Goal: Find specific page/section

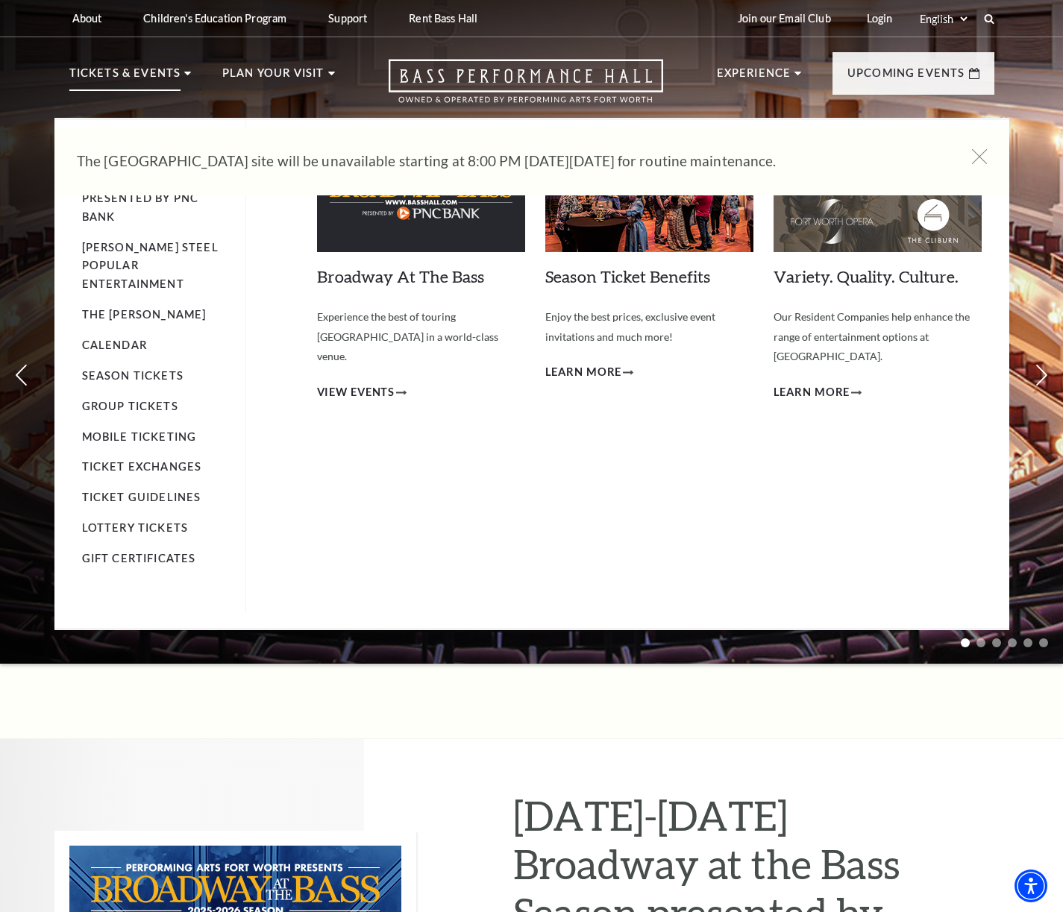
click at [127, 78] on p "Tickets & Events" at bounding box center [125, 77] width 112 height 27
click at [187, 72] on use at bounding box center [187, 74] width 7 height 4
click at [125, 73] on p "Tickets & Events" at bounding box center [125, 77] width 112 height 27
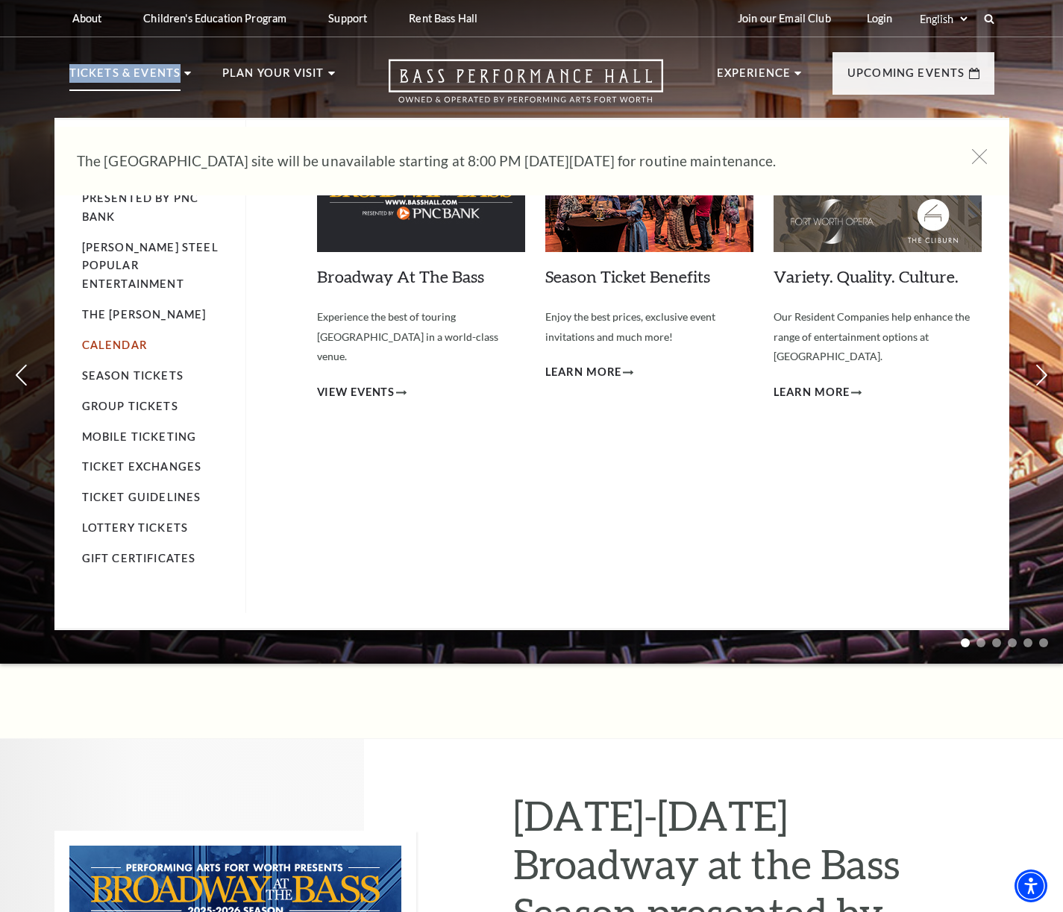
click at [109, 339] on link "Calendar" at bounding box center [114, 345] width 65 height 13
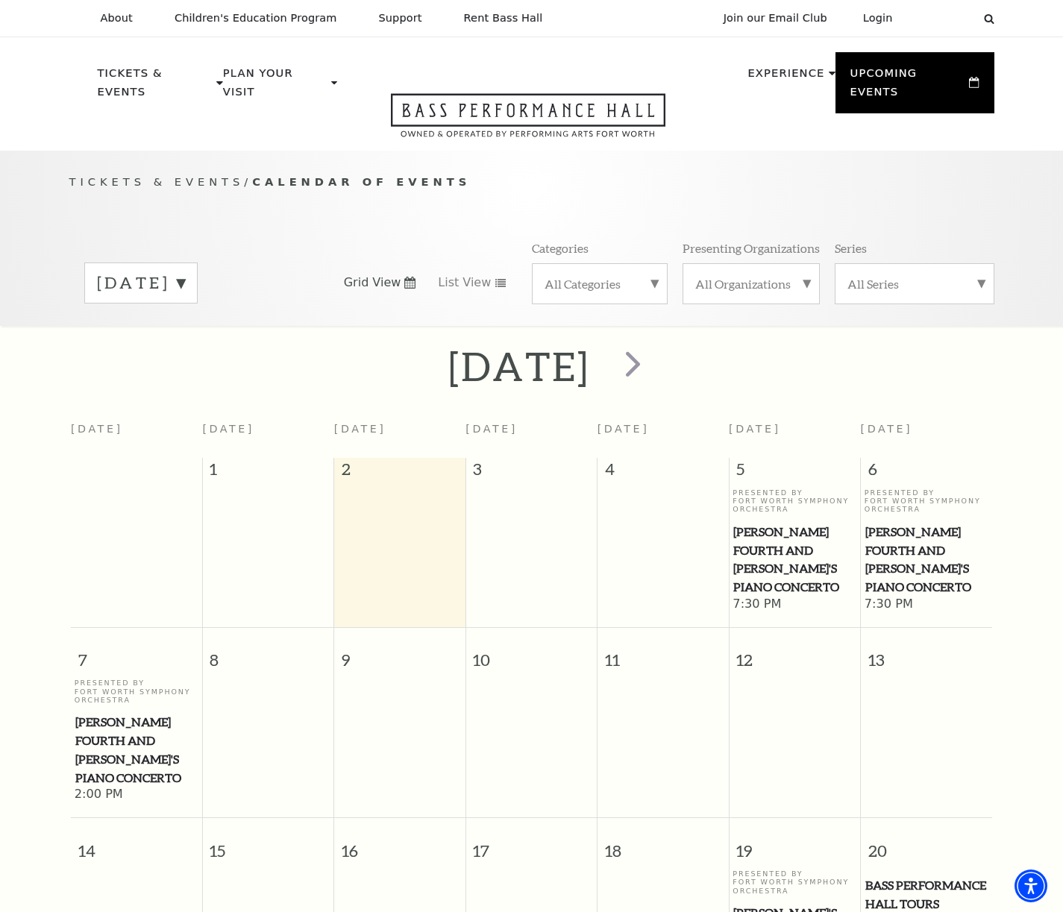
click at [643, 276] on label "All Categories" at bounding box center [600, 284] width 110 height 16
click at [576, 345] on label "Concert" at bounding box center [600, 357] width 110 height 25
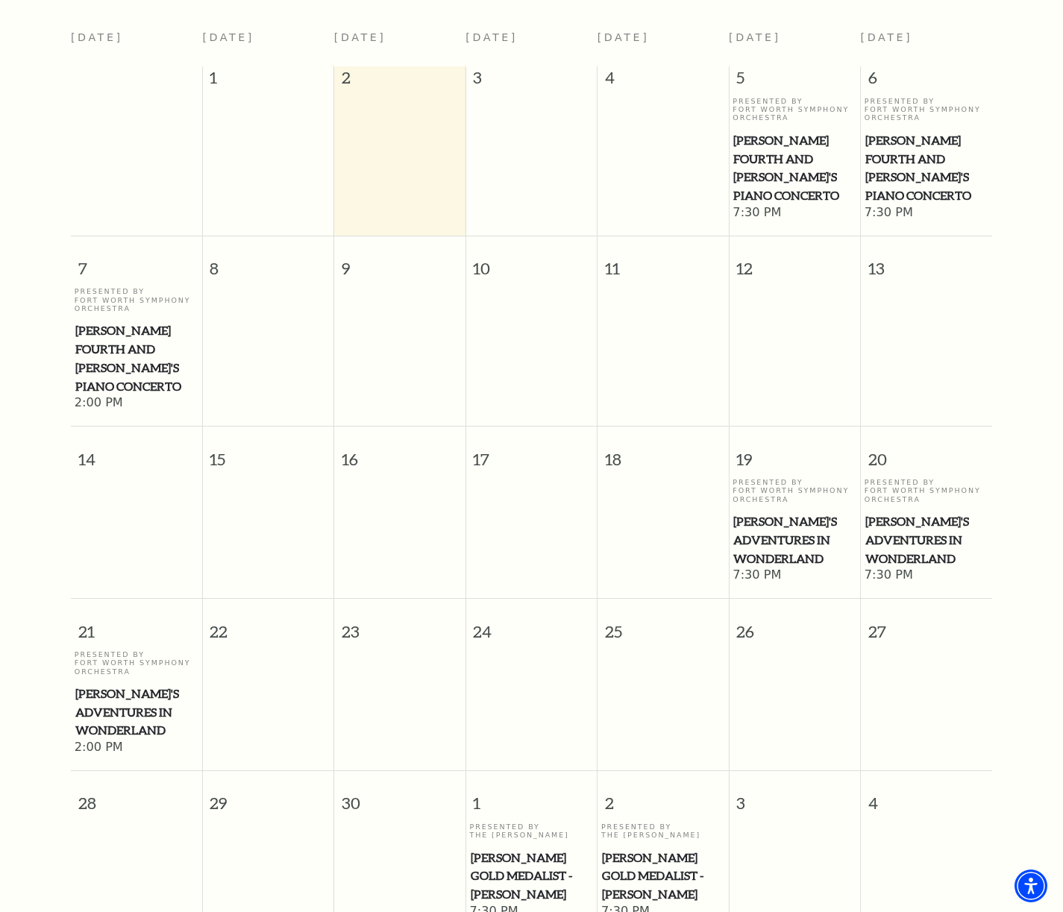
scroll to position [257, 0]
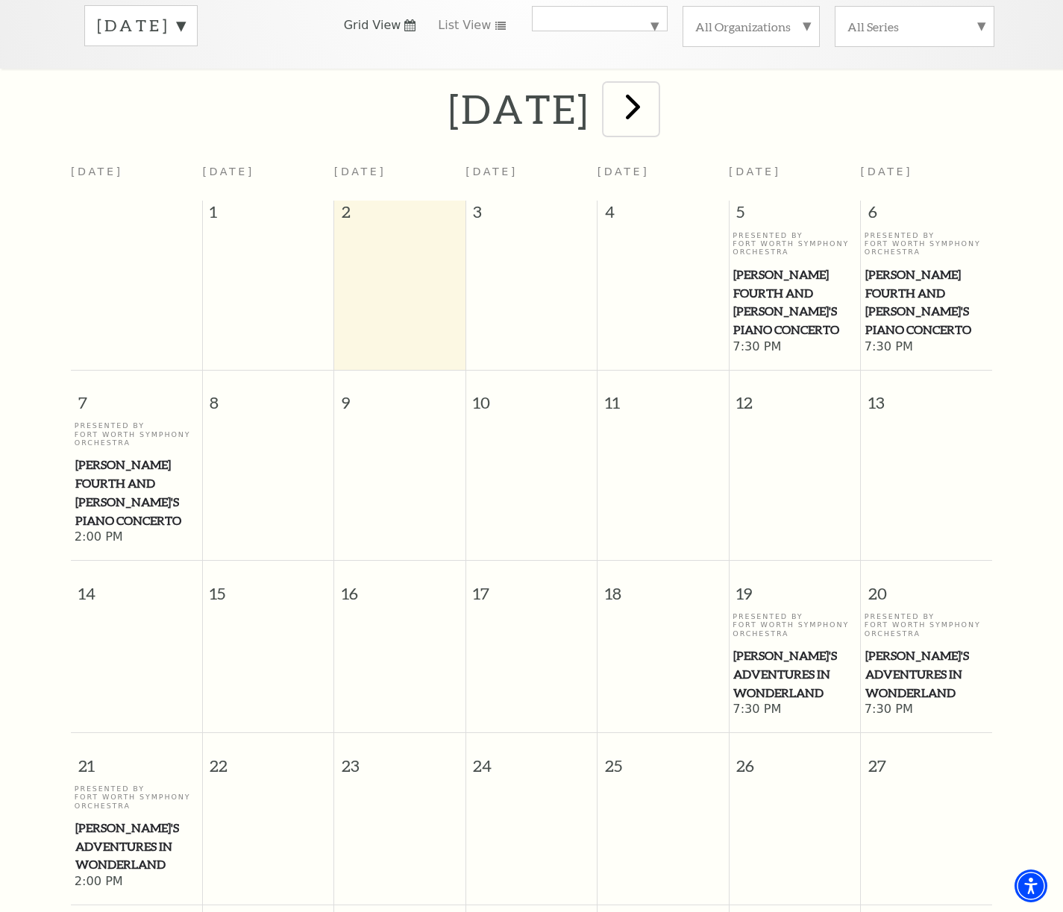
click at [654, 93] on span "next" at bounding box center [633, 106] width 43 height 43
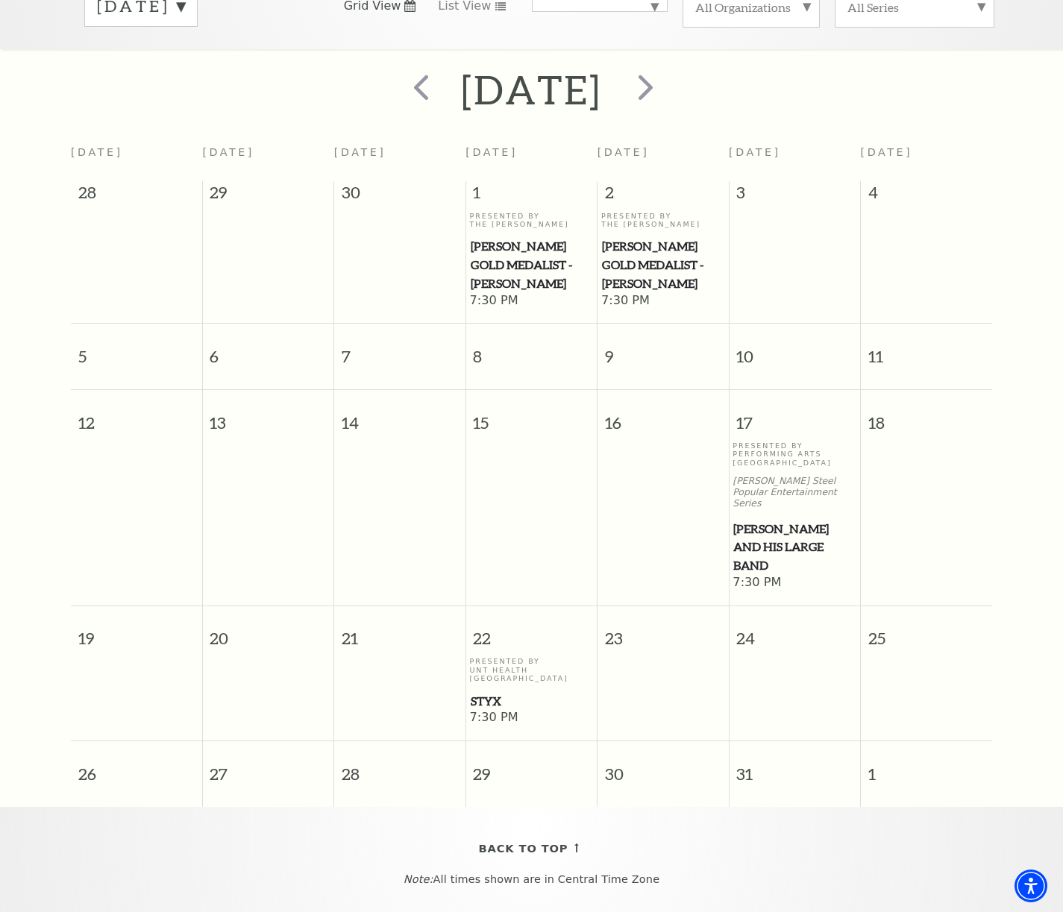
scroll to position [140, 0]
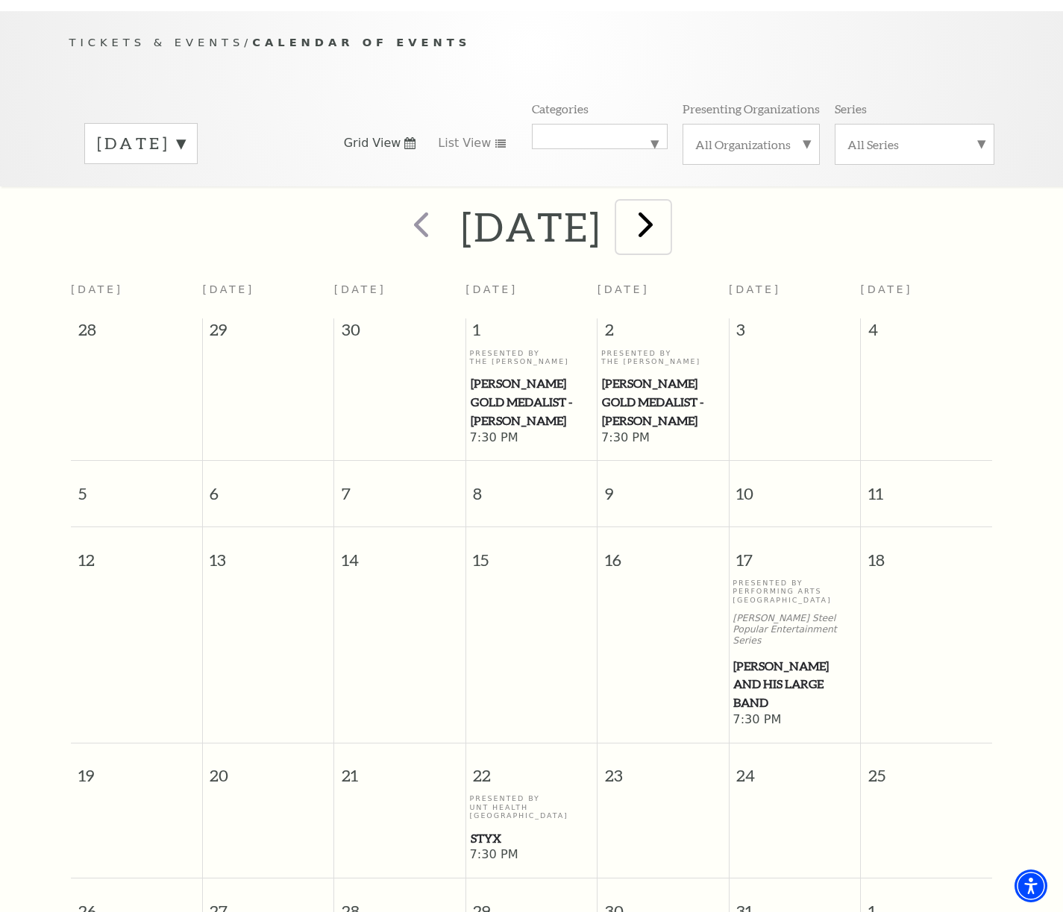
click at [667, 207] on span "next" at bounding box center [645, 224] width 43 height 43
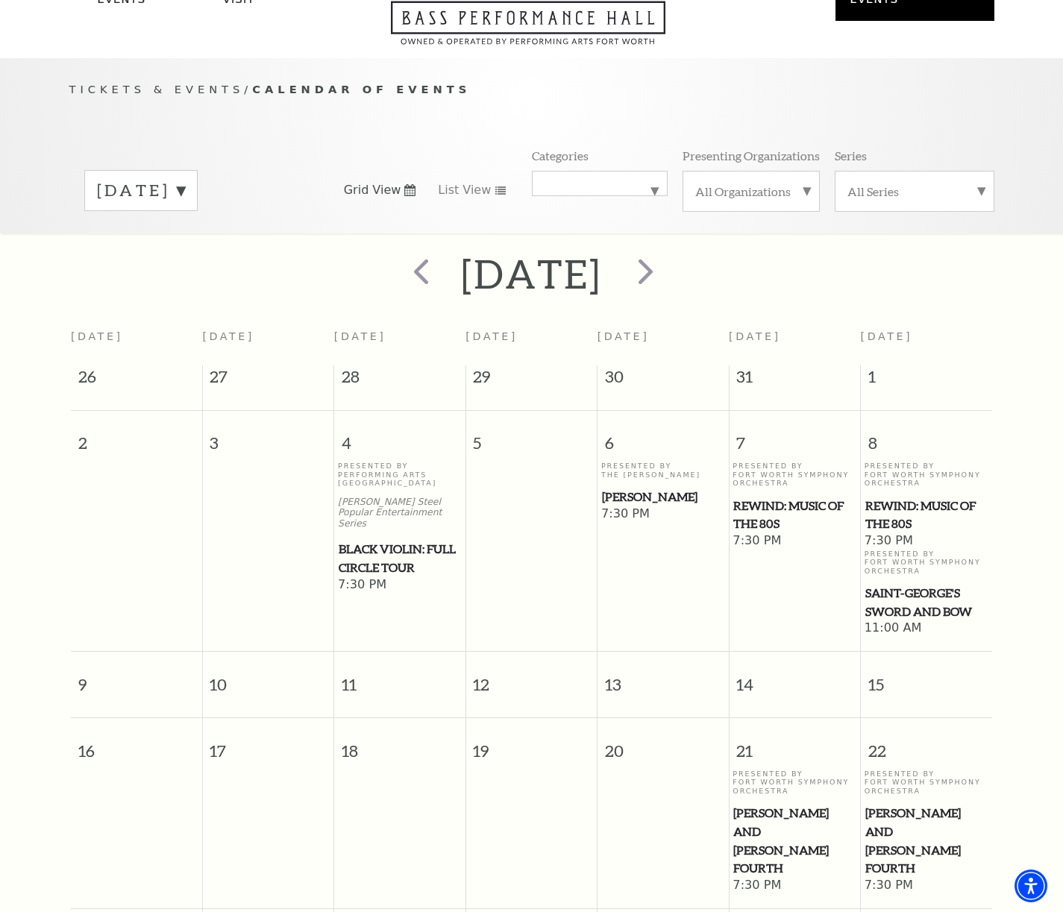
scroll to position [0, 0]
